Goal: Information Seeking & Learning: Find specific fact

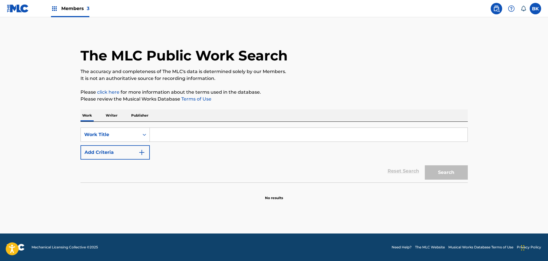
click at [171, 134] on input "Search Form" at bounding box center [309, 135] width 318 height 14
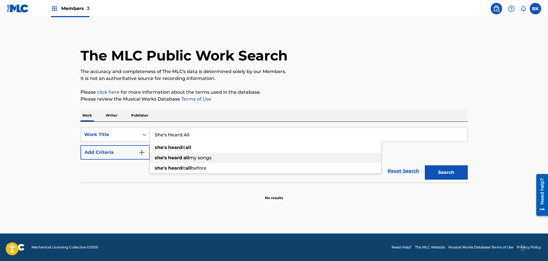
type input "She's Heard All"
click at [194, 155] on span "my songs" at bounding box center [200, 157] width 22 height 5
click at [107, 154] on button "Add Criteria" at bounding box center [115, 152] width 69 height 14
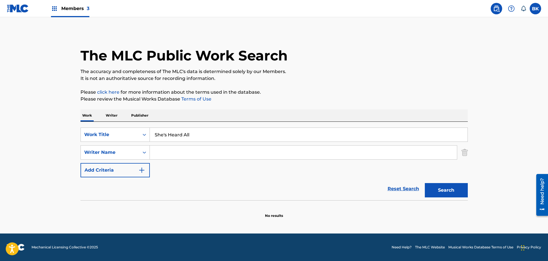
click at [169, 149] on input "Search Form" at bounding box center [303, 153] width 307 height 14
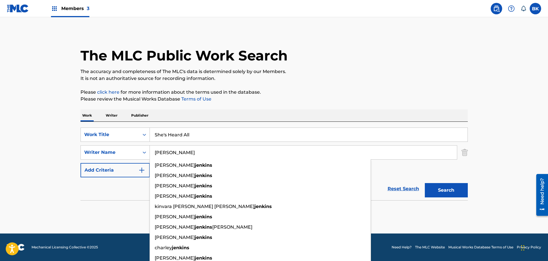
type input "[PERSON_NAME]"
click at [313, 94] on p "Please click here for more information about the terms used in the database." at bounding box center [274, 92] width 387 height 7
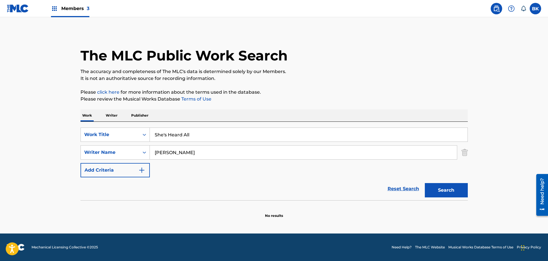
click at [437, 192] on button "Search" at bounding box center [446, 190] width 43 height 14
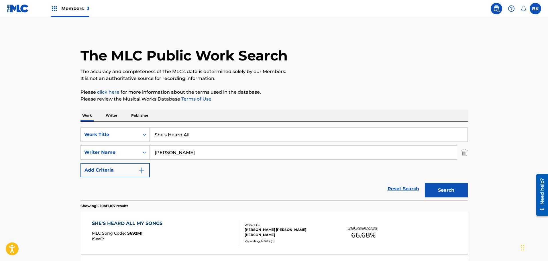
click at [287, 231] on div "[PERSON_NAME] [PERSON_NAME] [PERSON_NAME]" at bounding box center [288, 232] width 87 height 10
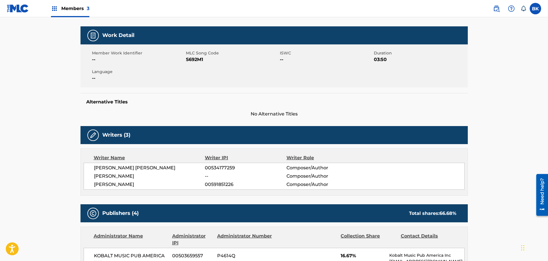
scroll to position [45, 0]
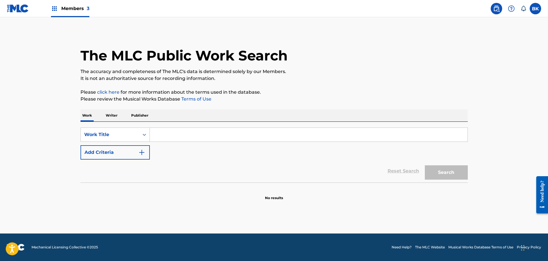
click at [158, 134] on input "Search Form" at bounding box center [309, 135] width 318 height 14
paste input "Everywhere She Goes"
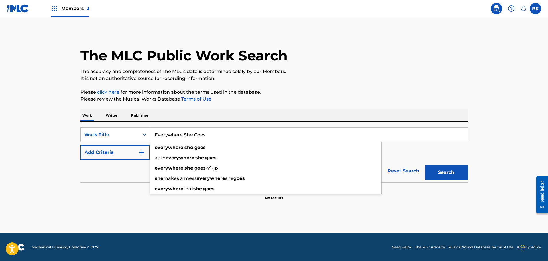
type input "Everywhere She Goes"
click at [127, 148] on button "Add Criteria" at bounding box center [115, 152] width 69 height 14
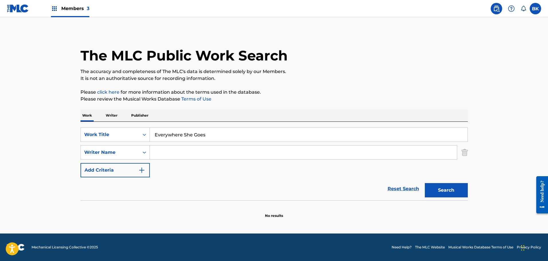
click at [161, 153] on input "Search Form" at bounding box center [303, 153] width 307 height 14
click at [171, 153] on input "Search Form" at bounding box center [303, 153] width 307 height 14
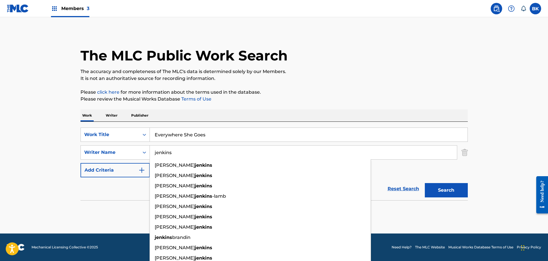
type input "jenkins"
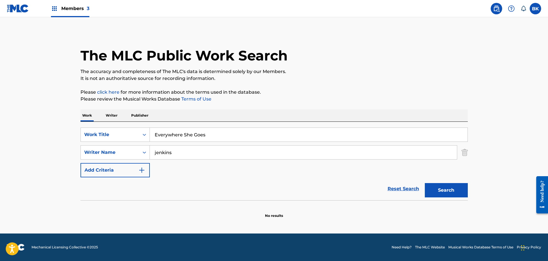
click at [298, 95] on p "Please click here for more information about the terms used in the database." at bounding box center [274, 92] width 387 height 7
click at [436, 191] on button "Search" at bounding box center [446, 190] width 43 height 14
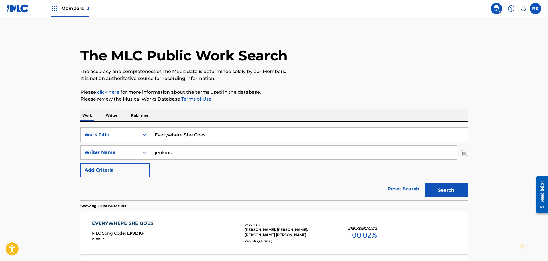
scroll to position [48, 0]
